Goal: Find specific page/section: Find specific page/section

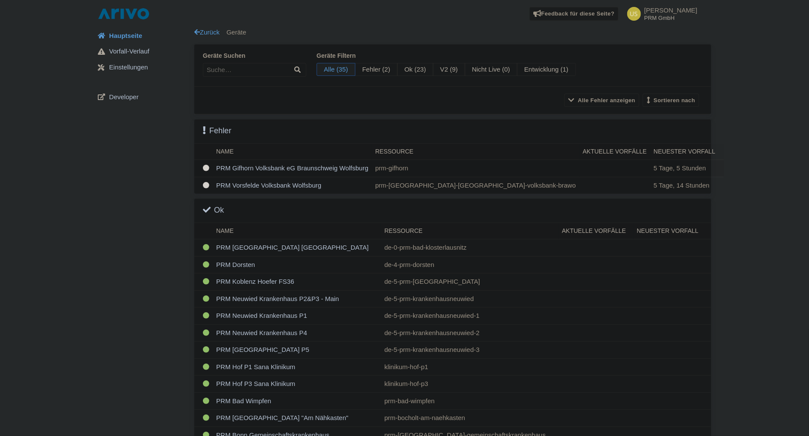
click at [272, 165] on td "PRM Gifhorn Volksbank eG Braunschweig Wolfsburg" at bounding box center [292, 168] width 159 height 17
click at [272, 184] on td "PRM Vorsfelde Volksbank Wolfsburg" at bounding box center [292, 185] width 159 height 17
